Goal: Transaction & Acquisition: Purchase product/service

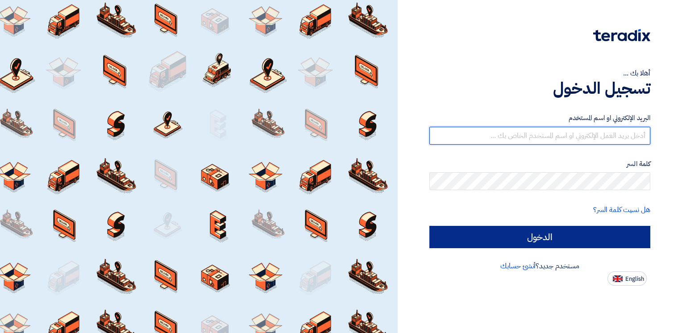
type input "[EMAIL_ADDRESS][DOMAIN_NAME]"
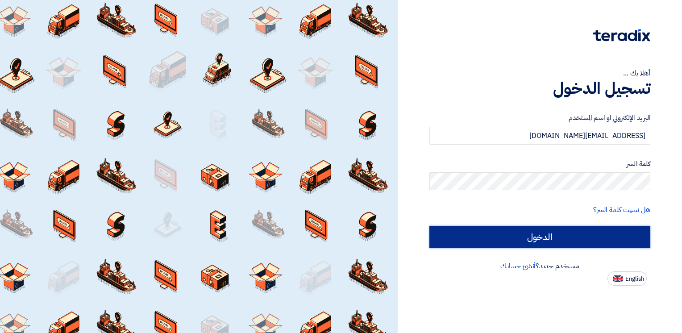
click at [594, 238] on input "الدخول" at bounding box center [540, 237] width 221 height 22
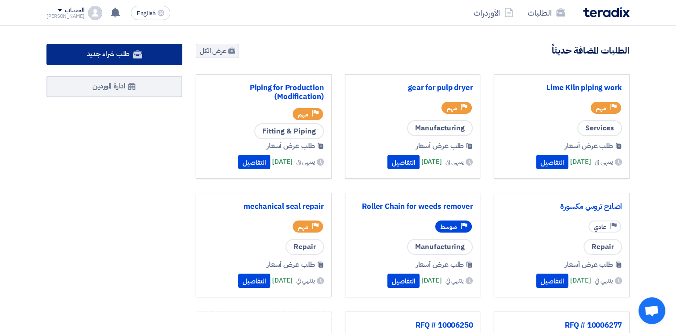
click at [118, 53] on span "طلب شراء جديد" at bounding box center [108, 54] width 43 height 11
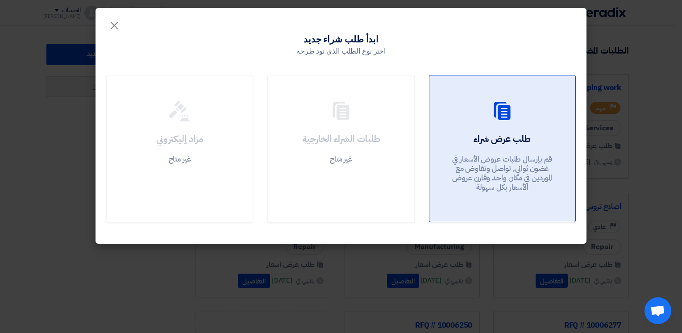
click at [538, 125] on link "طلب عرض شراء قم بإرسال طلبات عروض الأسعار في غضون ثواني, تواصل وتفاوض مع المورد…" at bounding box center [502, 148] width 147 height 147
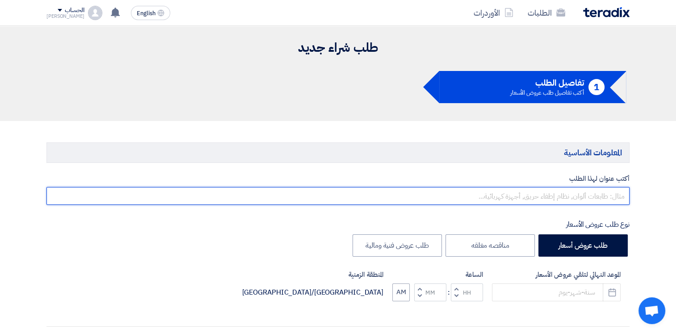
click at [558, 192] on input "text" at bounding box center [337, 196] width 583 height 18
type input "p"
type input "ا"
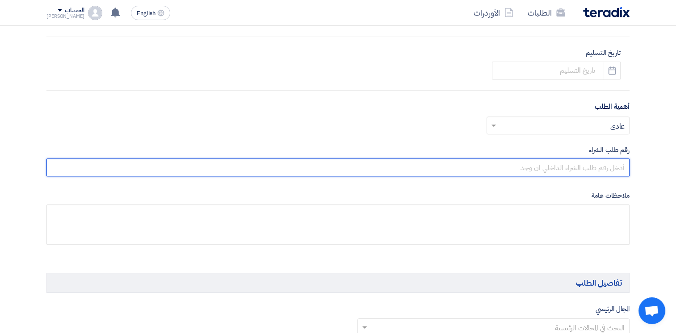
scroll to position [370, 0]
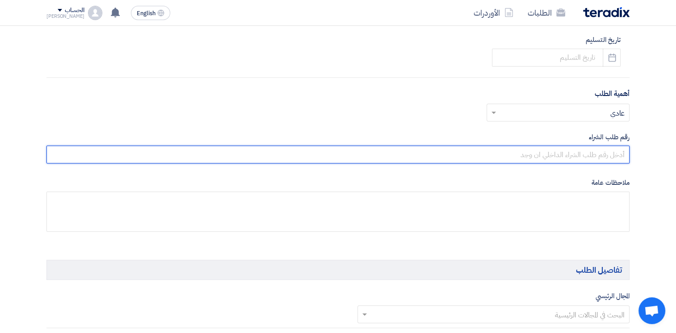
click at [580, 163] on input "text" at bounding box center [337, 155] width 583 height 18
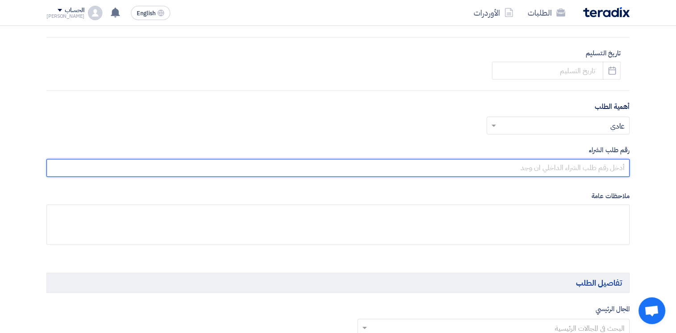
paste input "10007893"
type input "1"
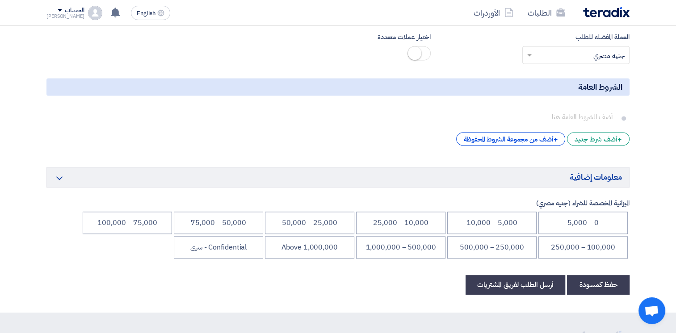
scroll to position [1219, 0]
